Goal: Task Accomplishment & Management: Complete application form

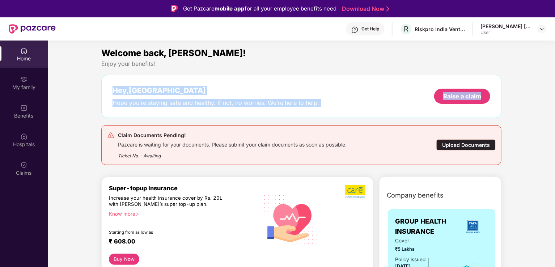
drag, startPoint x: 553, startPoint y: 64, endPoint x: 553, endPoint y: 76, distance: 11.9
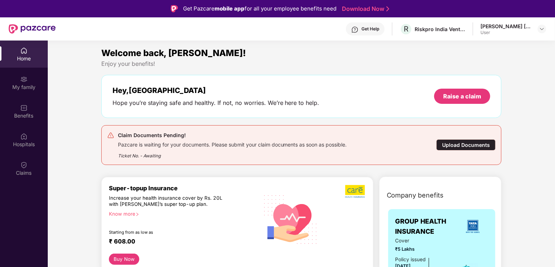
click at [460, 145] on div "Upload Documents" at bounding box center [466, 144] width 59 height 11
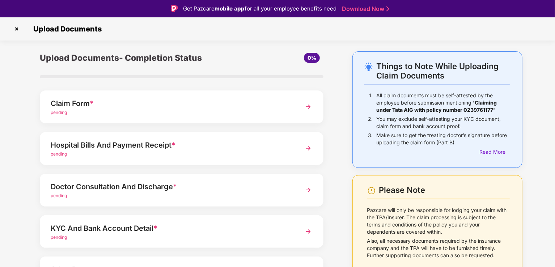
click at [306, 105] on img at bounding box center [308, 106] width 13 height 13
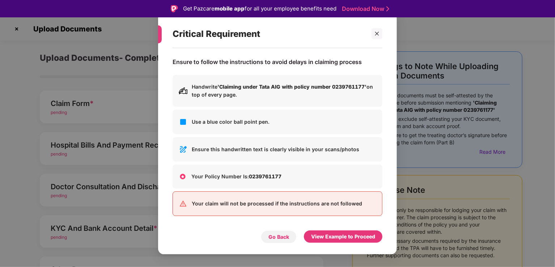
click at [276, 236] on div "Go Back" at bounding box center [279, 237] width 21 height 8
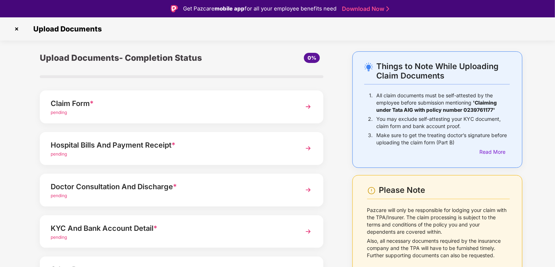
click at [328, 234] on div "Upload Documents- Completion Status 0% Claim Form * pending Hospital Bills And …" at bounding box center [182, 194] width 298 height 286
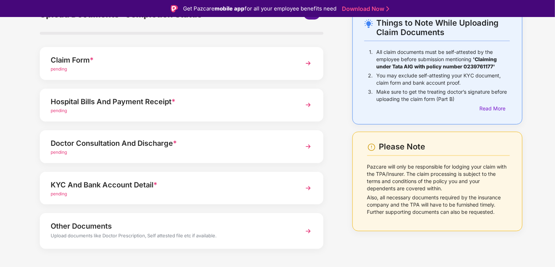
scroll to position [53, 0]
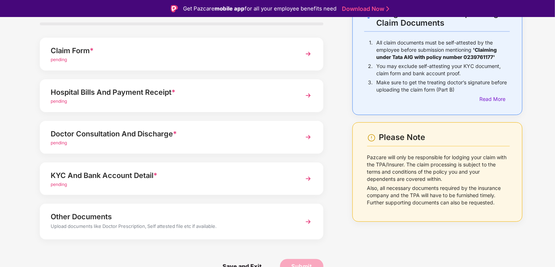
click at [308, 223] on img at bounding box center [308, 221] width 13 height 13
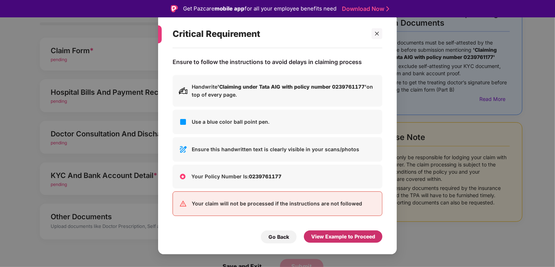
click at [331, 234] on div "View Example to Proceed" at bounding box center [343, 237] width 64 height 8
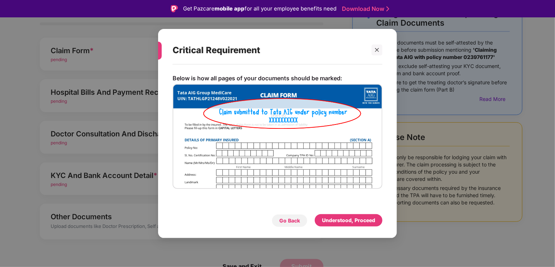
click at [290, 215] on div "Go Back" at bounding box center [290, 220] width 36 height 13
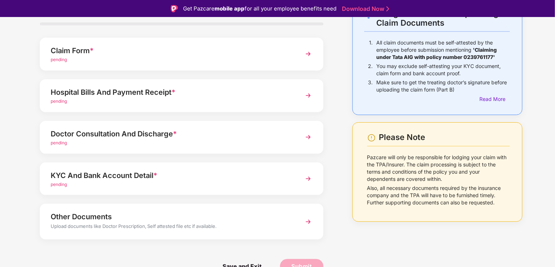
click at [554, 51] on div "Things to Note While Uploading Claim Documents 1. All claim documents must be s…" at bounding box center [277, 142] width 555 height 286
click at [553, 46] on div "Things to Note While Uploading Claim Documents 1. All claim documents must be s…" at bounding box center [277, 142] width 555 height 286
click at [552, 32] on div "Things to Note While Uploading Claim Documents 1. All claim documents must be s…" at bounding box center [277, 142] width 555 height 286
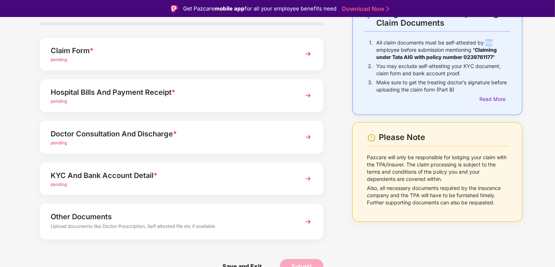
click at [552, 32] on div "Things to Note While Uploading Claim Documents 1. All claim documents must be s…" at bounding box center [277, 142] width 555 height 286
click at [62, 99] on span "pending" at bounding box center [59, 100] width 16 height 5
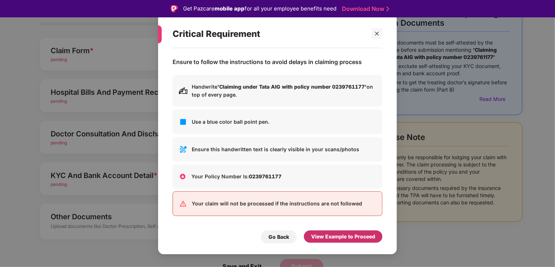
click at [348, 238] on div "View Example to Proceed" at bounding box center [343, 237] width 64 height 8
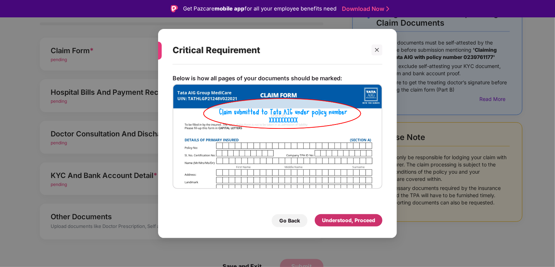
click at [334, 218] on div "Understood, Proceed" at bounding box center [348, 221] width 53 height 8
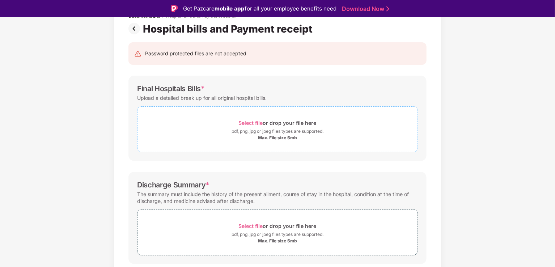
click at [247, 121] on span "Select file" at bounding box center [251, 123] width 24 height 6
click at [259, 120] on span "Select file" at bounding box center [251, 123] width 24 height 6
click at [249, 121] on span "Select file" at bounding box center [251, 123] width 24 height 6
click at [248, 123] on span "Select file" at bounding box center [251, 123] width 24 height 6
click at [256, 121] on span "Select file" at bounding box center [251, 123] width 24 height 6
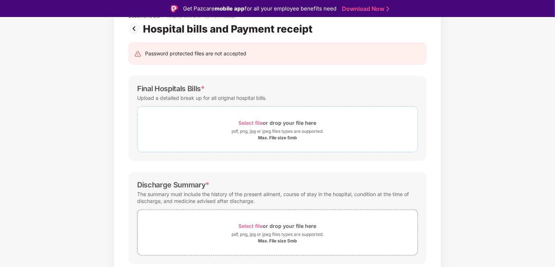
click at [258, 121] on span "Select file" at bounding box center [251, 123] width 24 height 6
click at [255, 121] on span "Select file" at bounding box center [251, 123] width 24 height 6
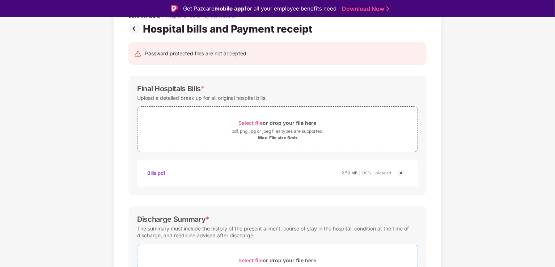
click at [257, 257] on span "Select file" at bounding box center [251, 260] width 24 height 6
click at [555, 60] on div "Upload Documents Documents List > Hospital bills and Payment receipt Hospital b…" at bounding box center [277, 150] width 555 height 267
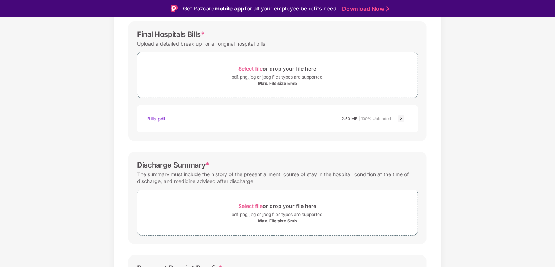
scroll to position [108, 0]
click at [255, 205] on span "Select file" at bounding box center [251, 206] width 24 height 6
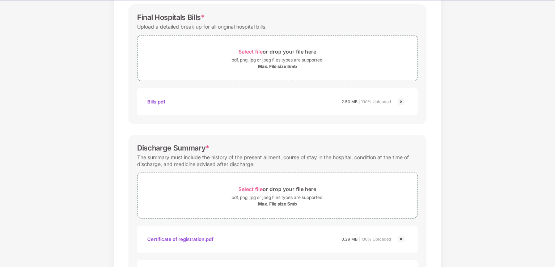
scroll to position [17, 0]
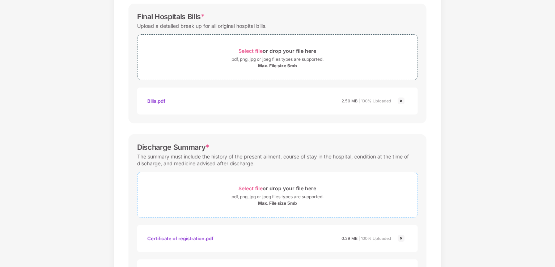
click at [255, 185] on span "Select file" at bounding box center [251, 188] width 24 height 6
drag, startPoint x: 553, startPoint y: 88, endPoint x: 555, endPoint y: 109, distance: 21.1
click at [555, 109] on div "Documents List > Hospital bills and Payment receipt Hospital bills and Payment …" at bounding box center [277, 197] width 555 height 543
click at [480, 167] on div "Documents List > Hospital bills and Payment receipt Hospital bills and Payment …" at bounding box center [277, 197] width 555 height 543
drag, startPoint x: 553, startPoint y: 59, endPoint x: 556, endPoint y: 22, distance: 36.7
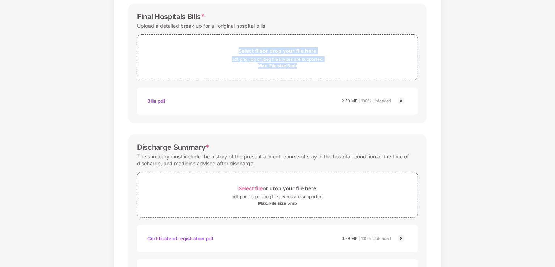
click at [555, 22] on html "Get Pazcare mobile app for all your employee benefits need Download Now Upload …" at bounding box center [277, 116] width 555 height 267
click at [491, 88] on div "Documents List > Hospital bills and Payment receipt Hospital bills and Payment …" at bounding box center [277, 197] width 555 height 543
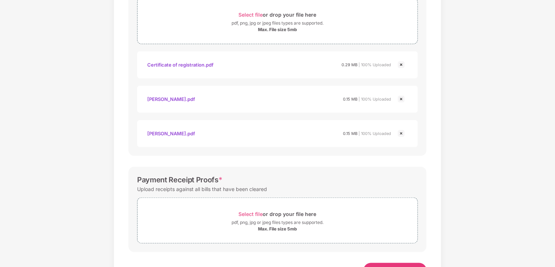
scroll to position [310, 0]
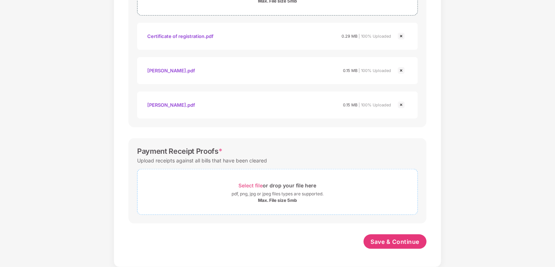
click at [248, 184] on span "Select file" at bounding box center [251, 185] width 24 height 6
click at [245, 181] on div "Select file or drop your file here" at bounding box center [278, 186] width 78 height 10
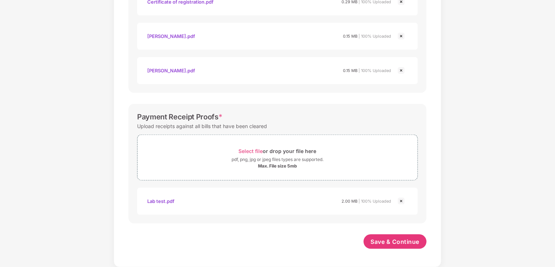
drag, startPoint x: 554, startPoint y: 209, endPoint x: 556, endPoint y: 152, distance: 56.9
click at [555, 152] on html "Get Pazcare mobile app for all your employee benefits need Download Now Upload …" at bounding box center [277, 116] width 555 height 267
click at [397, 238] on span "Save & Continue" at bounding box center [395, 242] width 49 height 8
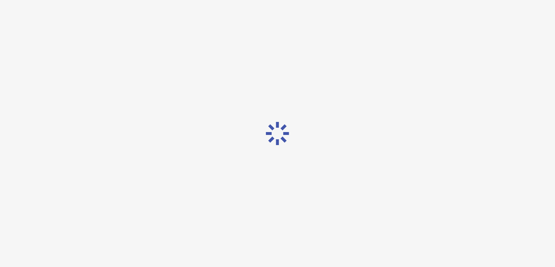
scroll to position [0, 0]
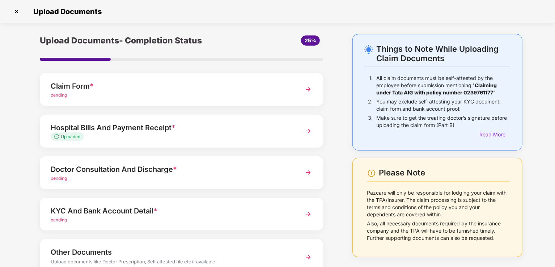
click at [307, 172] on img at bounding box center [308, 172] width 13 height 13
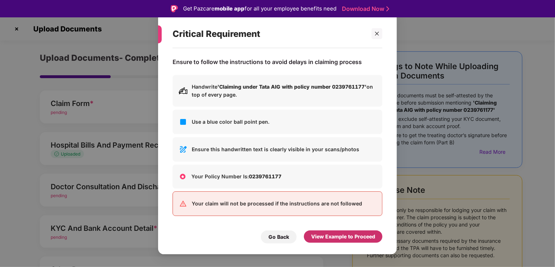
click at [326, 237] on div "View Example to Proceed" at bounding box center [343, 237] width 64 height 8
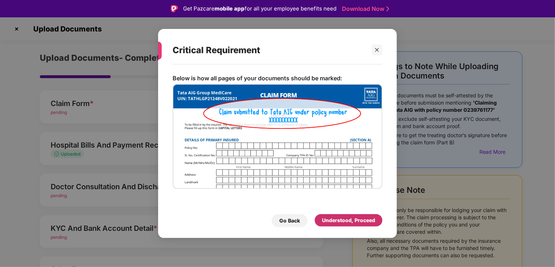
click at [332, 223] on div "Understood, Proceed" at bounding box center [348, 221] width 53 height 8
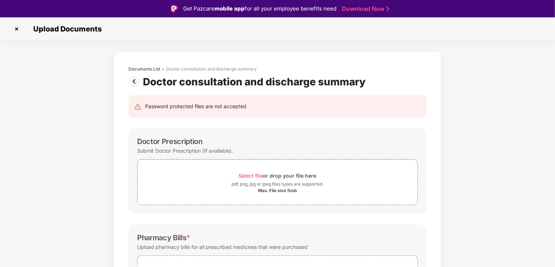
drag, startPoint x: 554, startPoint y: 163, endPoint x: 553, endPoint y: 192, distance: 28.6
click at [553, 192] on div "Documents List > Doctor consultation and discharge summary Doctor consultation …" at bounding box center [277, 254] width 555 height 406
drag, startPoint x: 554, startPoint y: 175, endPoint x: 553, endPoint y: 192, distance: 17.8
click at [553, 192] on div "Documents List > Doctor consultation and discharge summary Doctor consultation …" at bounding box center [277, 254] width 555 height 406
click at [482, 222] on div "Documents List > Doctor consultation and discharge summary Doctor consultation …" at bounding box center [277, 254] width 555 height 406
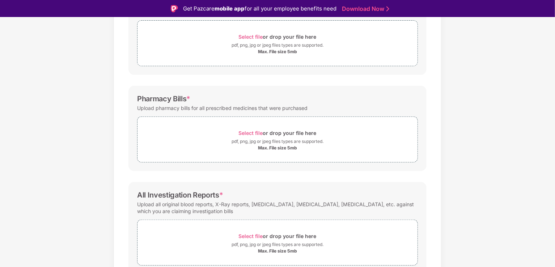
scroll to position [159, 0]
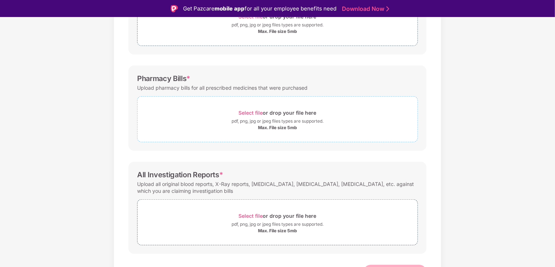
click at [254, 109] on div "Select file or drop your file here" at bounding box center [278, 113] width 78 height 10
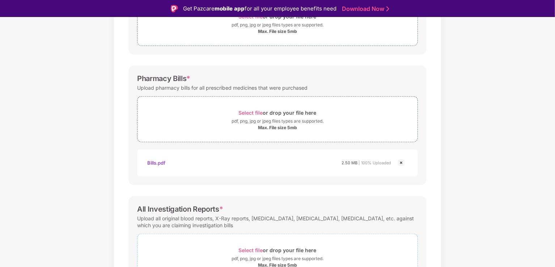
click at [253, 247] on span "Select file" at bounding box center [251, 250] width 24 height 6
click at [485, 186] on div "Documents List > Doctor consultation and discharge summary Doctor consultation …" at bounding box center [277, 129] width 555 height 475
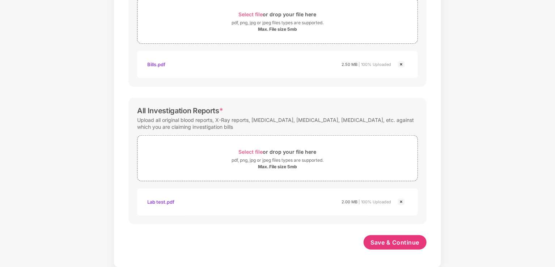
scroll to position [241, 0]
click at [392, 239] on span "Save & Continue" at bounding box center [395, 242] width 49 height 8
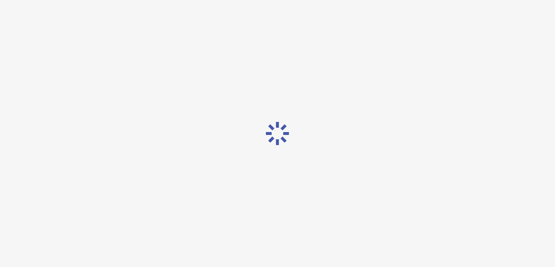
scroll to position [0, 0]
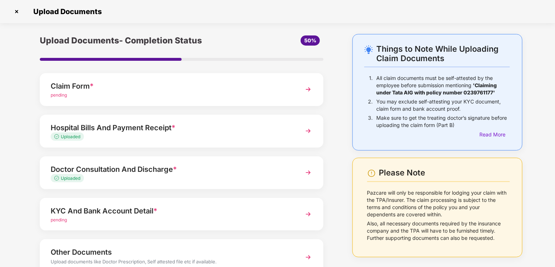
click at [152, 207] on div "KYC And Bank Account Detail *" at bounding box center [171, 211] width 240 height 12
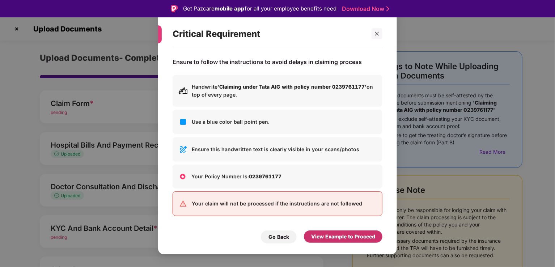
click at [337, 236] on div "View Example to Proceed" at bounding box center [343, 237] width 64 height 8
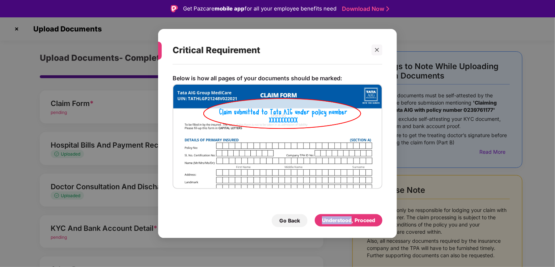
click at [337, 236] on div "Critical Requirement Below is how all pages of your documents should be marked:…" at bounding box center [277, 134] width 239 height 210
click at [347, 219] on div "Understood, Proceed" at bounding box center [348, 221] width 53 height 8
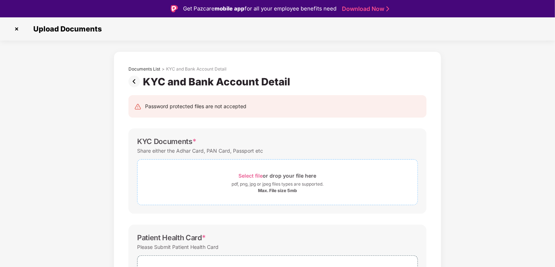
click at [252, 173] on span "Select file" at bounding box center [251, 176] width 24 height 6
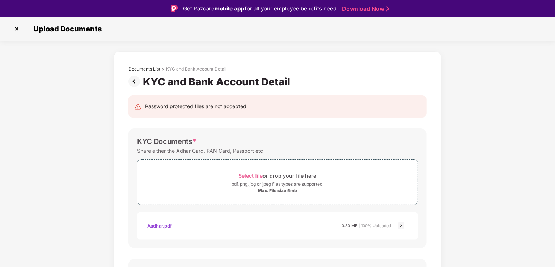
click at [465, 209] on div "Documents List > KYC and Bank Account Detail KYC and Bank Account Detail Passwo…" at bounding box center [277, 267] width 555 height 433
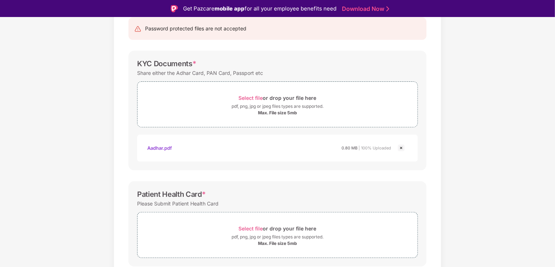
scroll to position [101, 0]
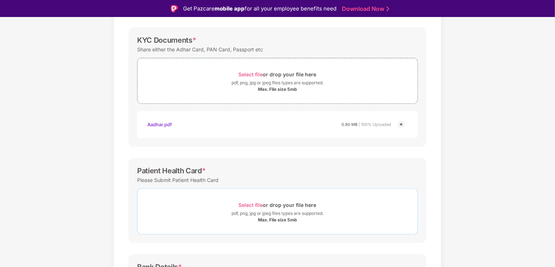
click at [248, 202] on span "Select file" at bounding box center [251, 205] width 24 height 6
click at [469, 168] on div "Documents List > KYC and Bank Account Detail KYC and Bank Account Detail Passwo…" at bounding box center [277, 184] width 555 height 468
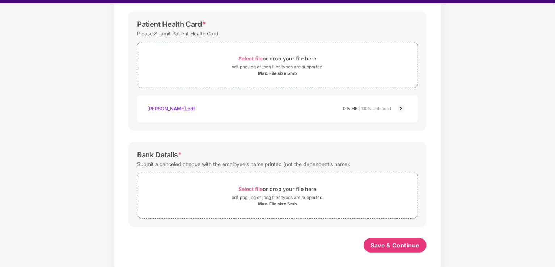
scroll to position [17, 0]
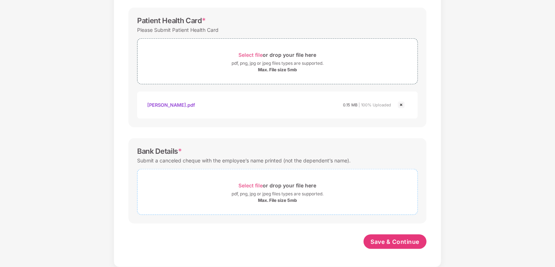
click at [256, 182] on span "Select file" at bounding box center [251, 185] width 24 height 6
click at [487, 182] on div "Documents List > KYC and Bank Account Detail KYC and Bank Account Detail Passwo…" at bounding box center [277, 51] width 555 height 502
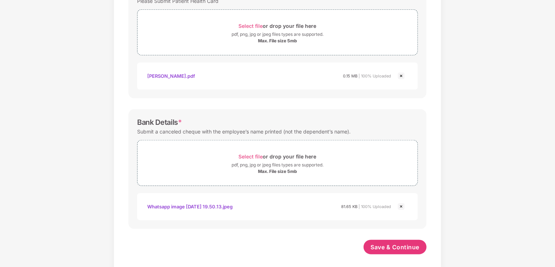
scroll to position [268, 0]
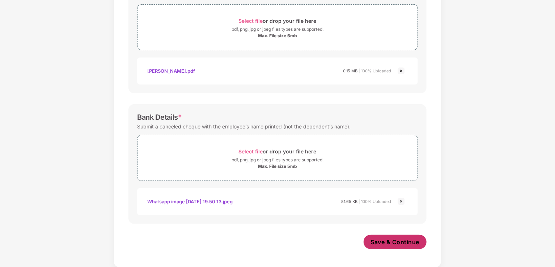
click at [396, 241] on span "Save & Continue" at bounding box center [395, 242] width 49 height 8
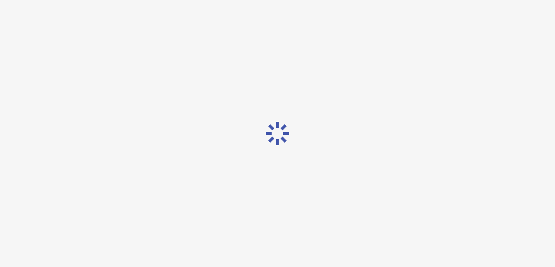
scroll to position [0, 0]
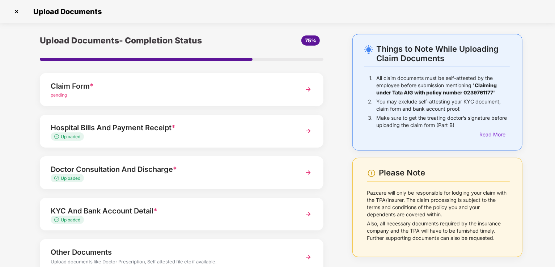
drag, startPoint x: 554, startPoint y: 125, endPoint x: 555, endPoint y: 166, distance: 41.3
click at [555, 166] on div "Upload Documents Things to Note While Uploading Claim Documents 1. All claim do…" at bounding box center [277, 133] width 555 height 267
click at [306, 91] on img at bounding box center [308, 89] width 13 height 13
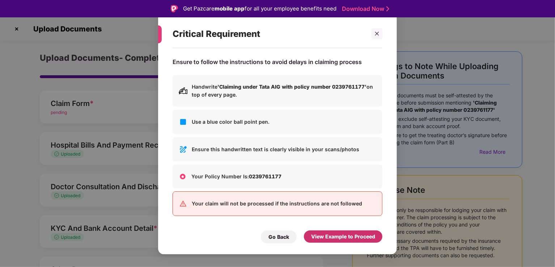
click at [336, 235] on div "View Example to Proceed" at bounding box center [343, 237] width 64 height 8
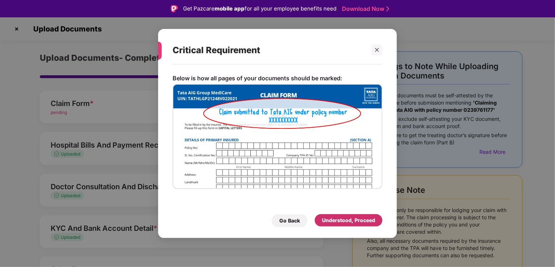
click at [339, 222] on div "Understood, Proceed" at bounding box center [348, 221] width 53 height 8
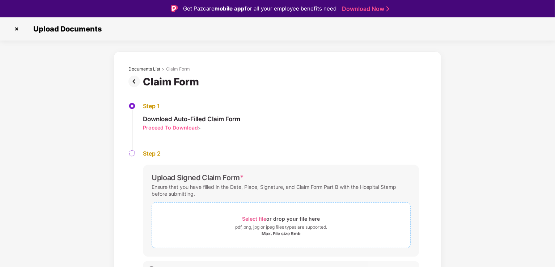
click at [257, 216] on span "Select file" at bounding box center [255, 219] width 24 height 6
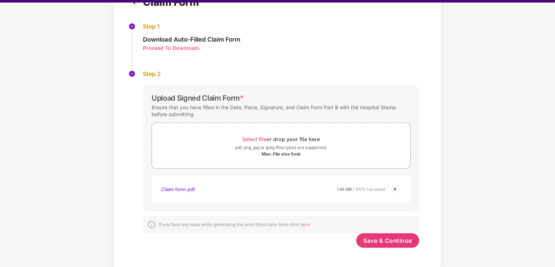
scroll to position [17, 0]
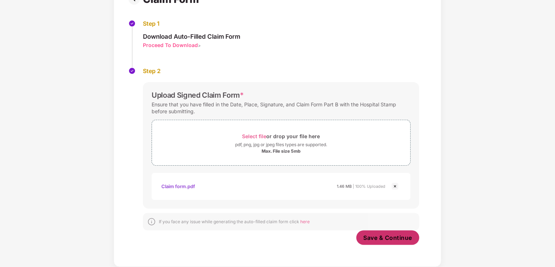
click at [382, 235] on span "Save & Continue" at bounding box center [388, 238] width 49 height 8
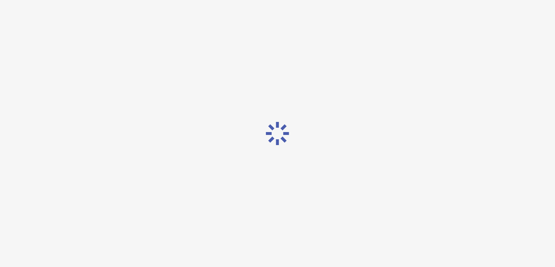
scroll to position [0, 0]
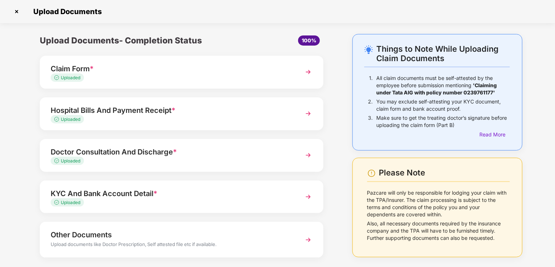
click at [552, 257] on div "Things to Note While Uploading Claim Documents 1. All claim documents must be s…" at bounding box center [277, 168] width 555 height 269
click at [553, 254] on div "Things to Note While Uploading Claim Documents 1. All claim documents must be s…" at bounding box center [277, 168] width 555 height 269
click at [15, 11] on img at bounding box center [17, 12] width 12 height 12
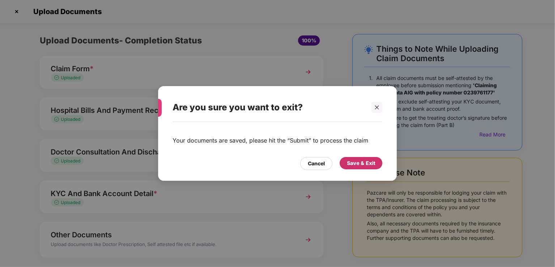
click at [357, 162] on div "Save & Exit" at bounding box center [361, 163] width 28 height 8
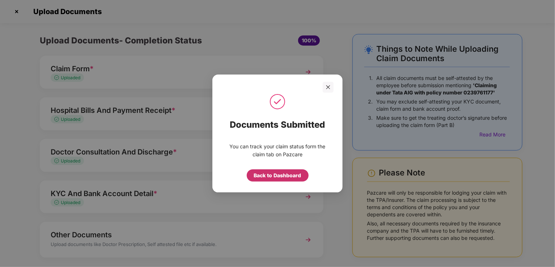
click at [286, 173] on div "Back to Dashboard" at bounding box center [277, 176] width 47 height 8
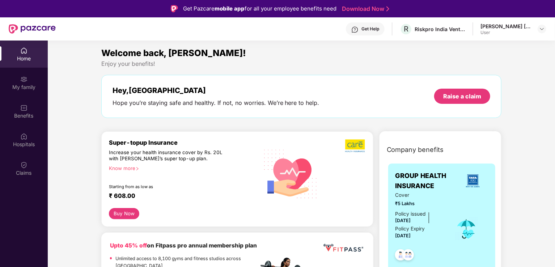
drag, startPoint x: 553, startPoint y: 76, endPoint x: 553, endPoint y: 99, distance: 23.2
drag, startPoint x: 554, startPoint y: 76, endPoint x: 553, endPoint y: 99, distance: 22.8
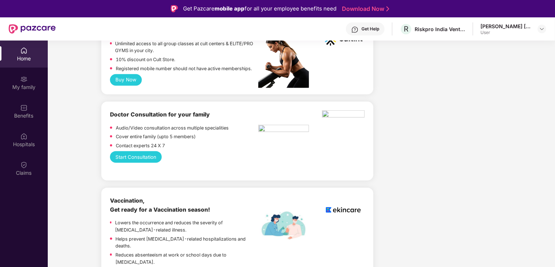
scroll to position [348, 0]
